Goal: Information Seeking & Learning: Get advice/opinions

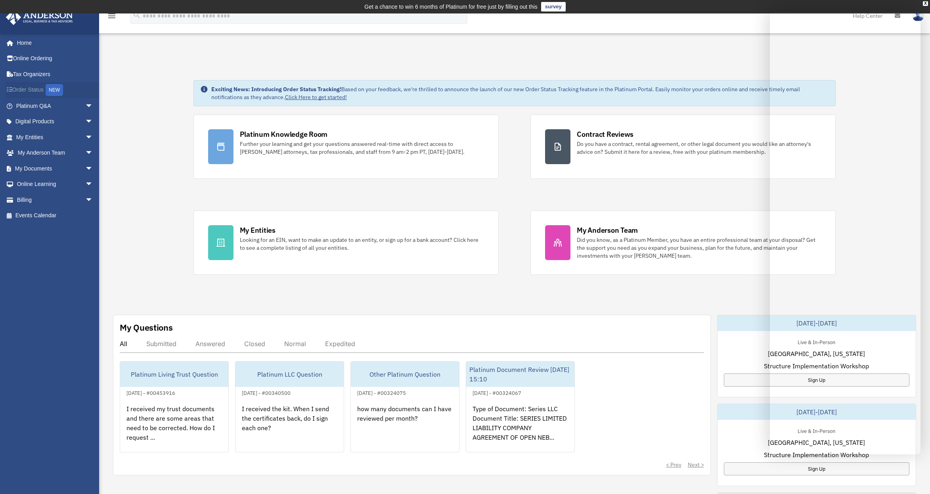
click at [31, 90] on link "Order Status NEW" at bounding box center [55, 90] width 99 height 16
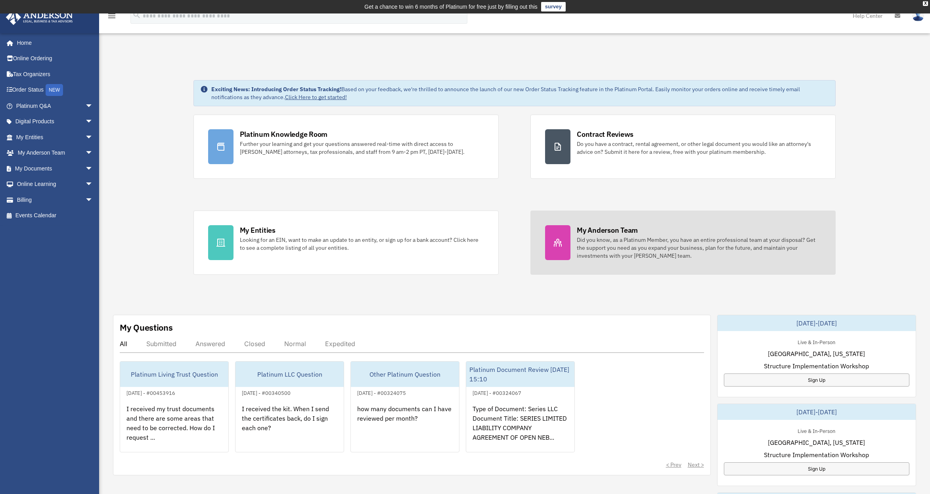
click at [623, 233] on div "My Anderson Team" at bounding box center [607, 230] width 61 height 10
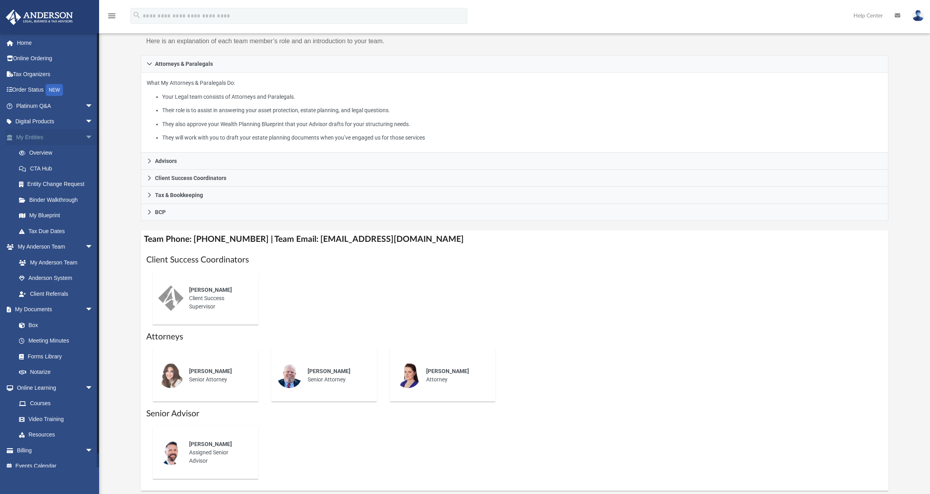
click at [85, 135] on span "arrow_drop_down" at bounding box center [93, 137] width 16 height 16
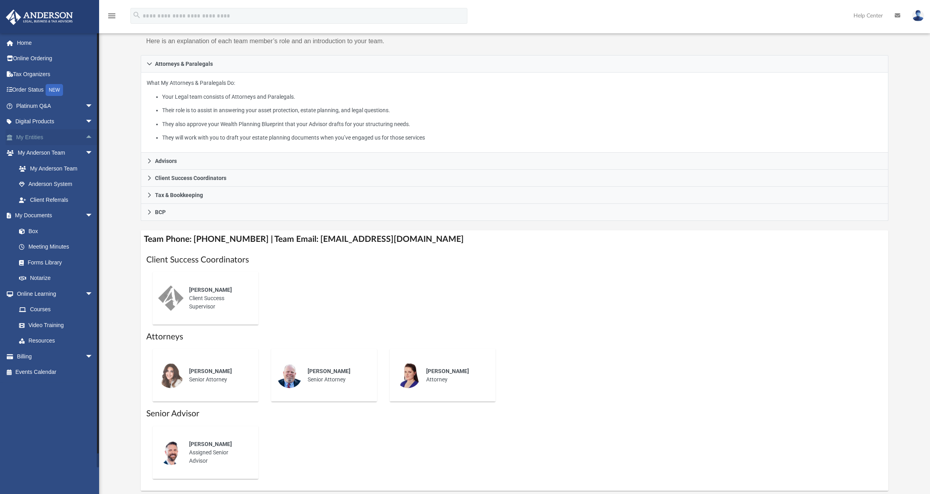
click at [85, 135] on span "arrow_drop_up" at bounding box center [93, 137] width 16 height 16
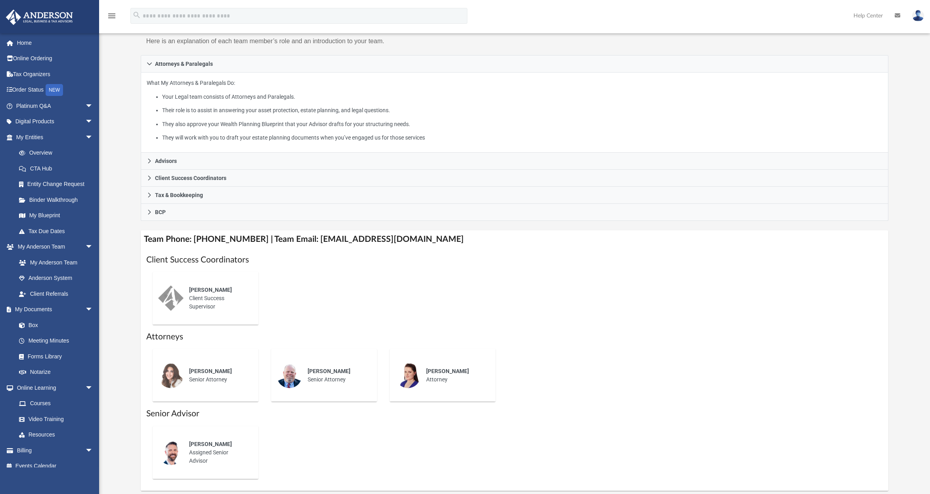
click at [209, 286] on div "[PERSON_NAME] Client Success Supervisor" at bounding box center [218, 298] width 69 height 36
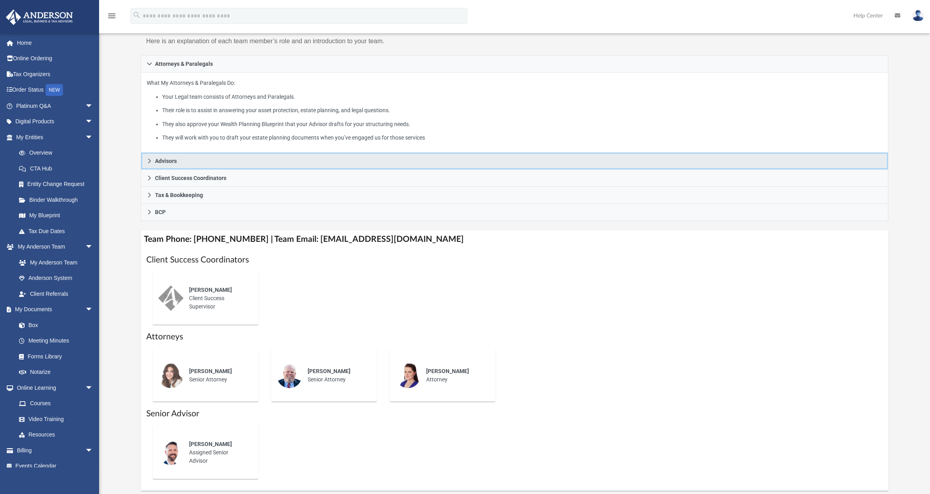
click at [151, 158] on icon at bounding box center [150, 161] width 6 height 6
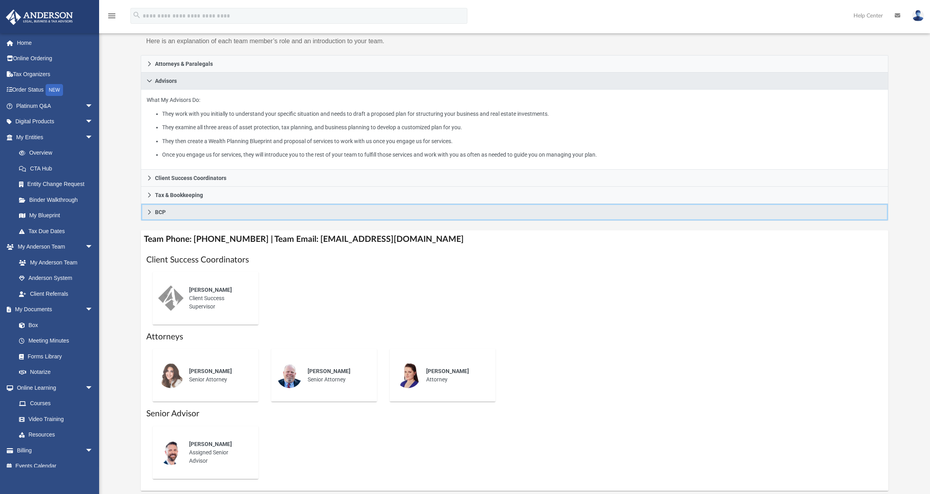
click at [149, 209] on icon at bounding box center [150, 212] width 6 height 6
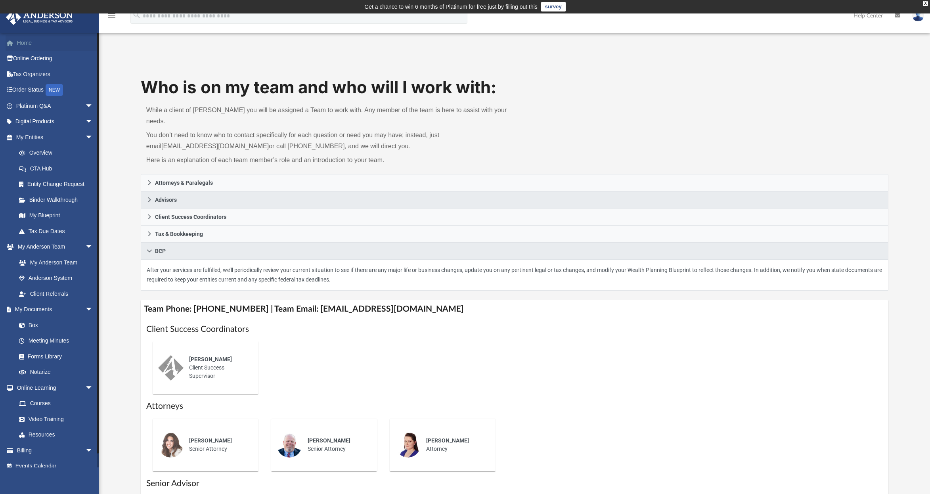
click at [31, 42] on link "Home" at bounding box center [55, 43] width 99 height 16
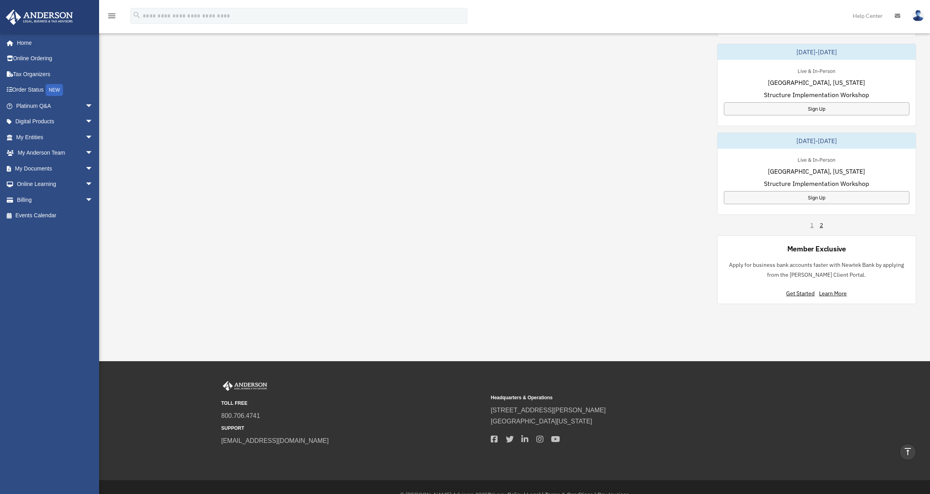
scroll to position [465, 0]
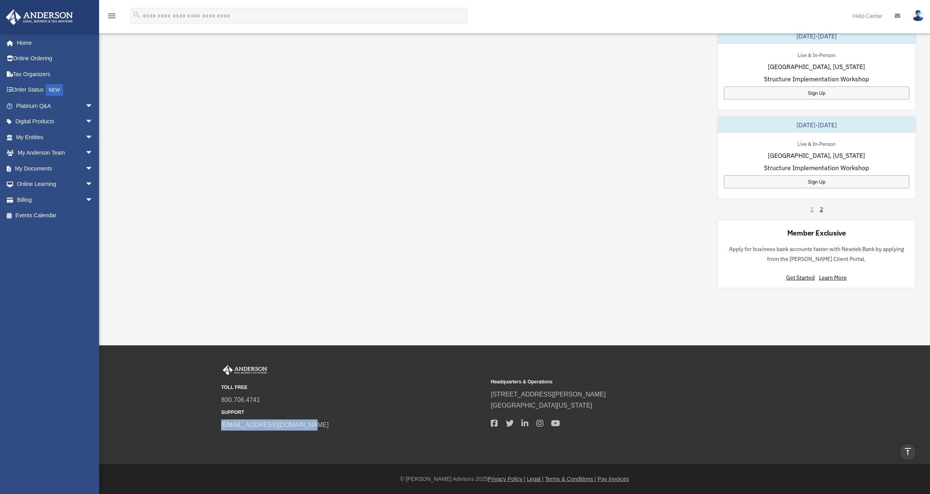
drag, startPoint x: 220, startPoint y: 425, endPoint x: 302, endPoint y: 430, distance: 82.2
click at [302, 430] on div "TOLL FREE 800.706.4741 SUPPORT info@andersonadvisors.com Headquarters & Operati…" at bounding box center [514, 398] width 599 height 66
drag, startPoint x: 302, startPoint y: 430, endPoint x: 291, endPoint y: 427, distance: 11.4
copy link "[EMAIL_ADDRESS][DOMAIN_NAME]"
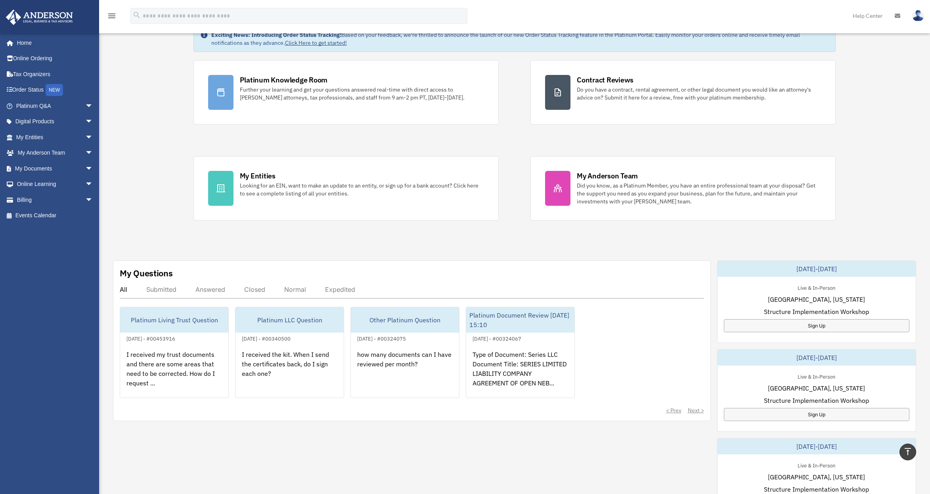
scroll to position [0, 0]
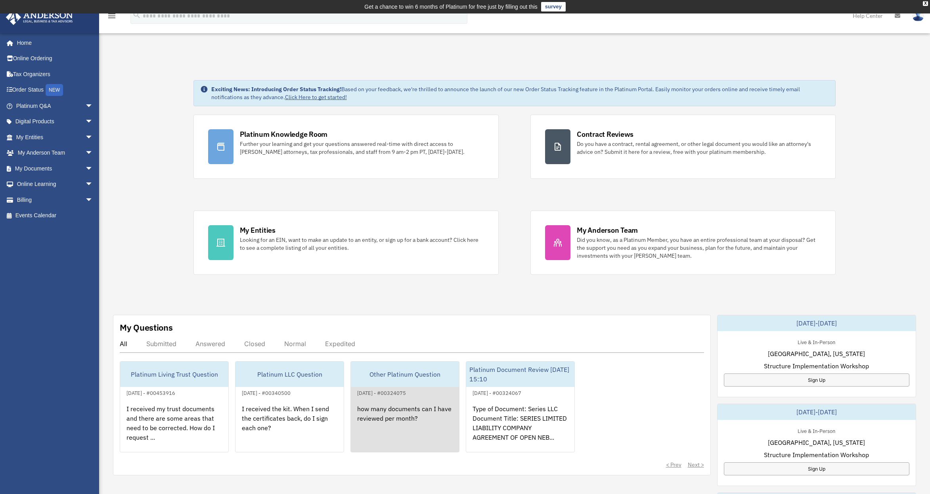
click at [381, 402] on div "how many documents can I have reviewed per month?" at bounding box center [405, 429] width 108 height 62
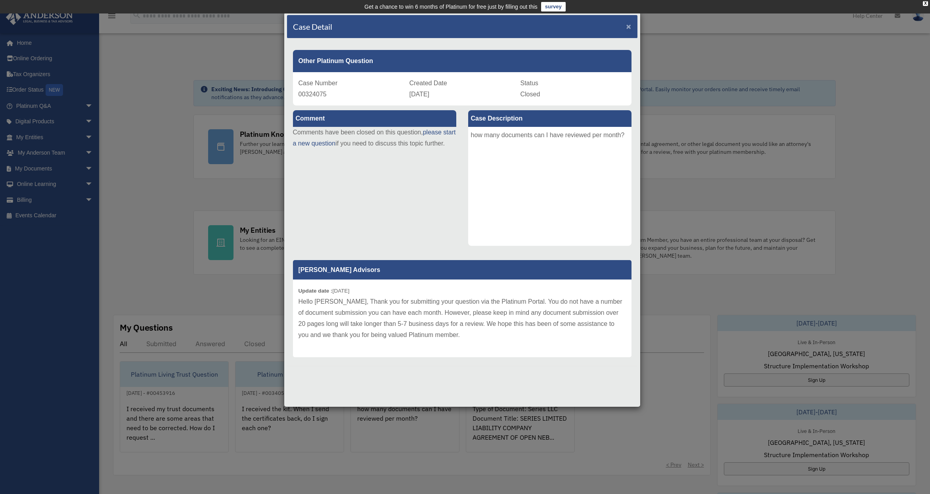
click at [630, 24] on span "×" at bounding box center [628, 26] width 5 height 9
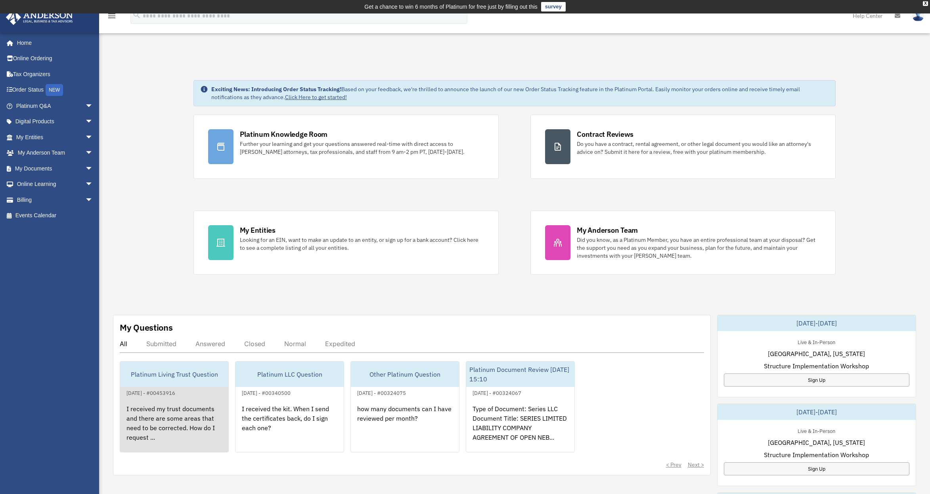
click at [178, 420] on div "I received my trust documents and there are some areas that need to be correcte…" at bounding box center [174, 429] width 108 height 62
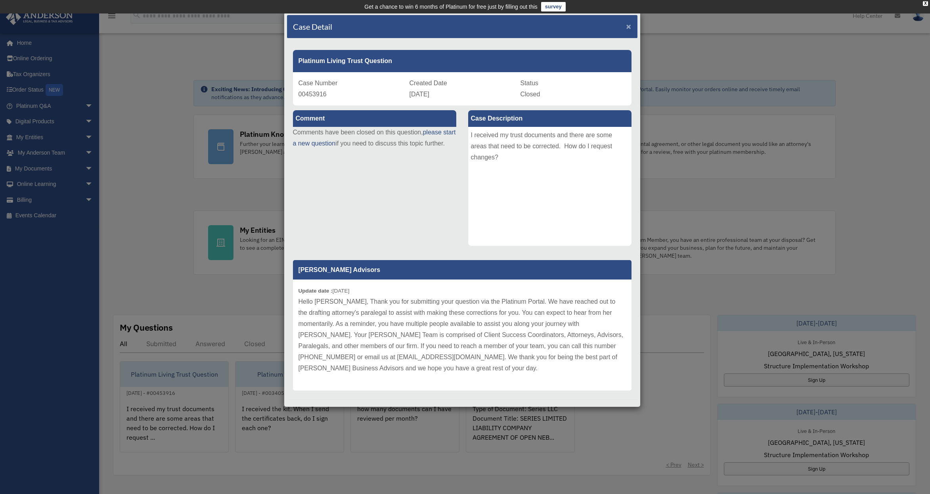
click at [626, 27] on span "×" at bounding box center [628, 26] width 5 height 9
